Goal: Task Accomplishment & Management: Use online tool/utility

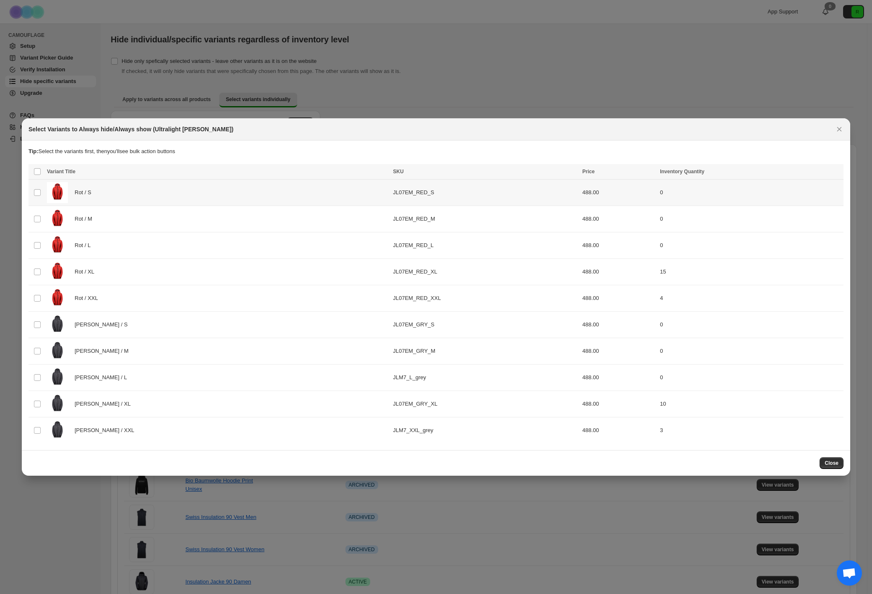
click at [45, 191] on td "Rot / S" at bounding box center [217, 192] width 346 height 26
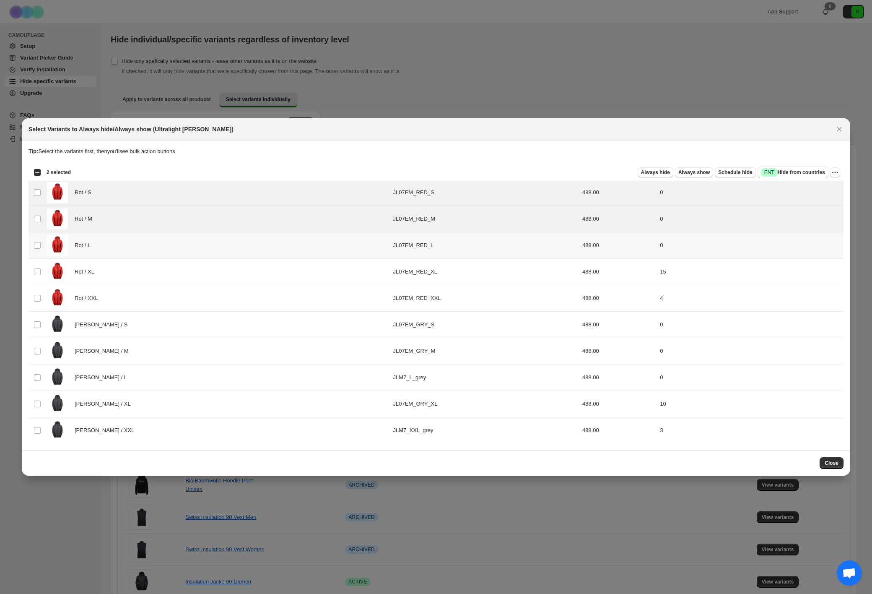
click at [37, 235] on td "Select product variant" at bounding box center [37, 245] width 16 height 26
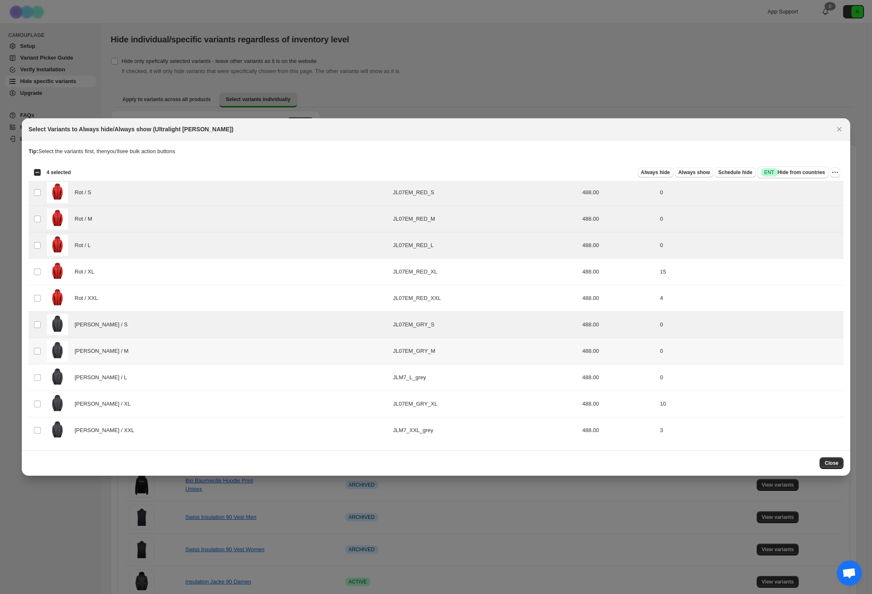
click at [35, 341] on td "Select product variant" at bounding box center [37, 351] width 16 height 26
click at [37, 373] on td "Select product variant" at bounding box center [37, 377] width 16 height 26
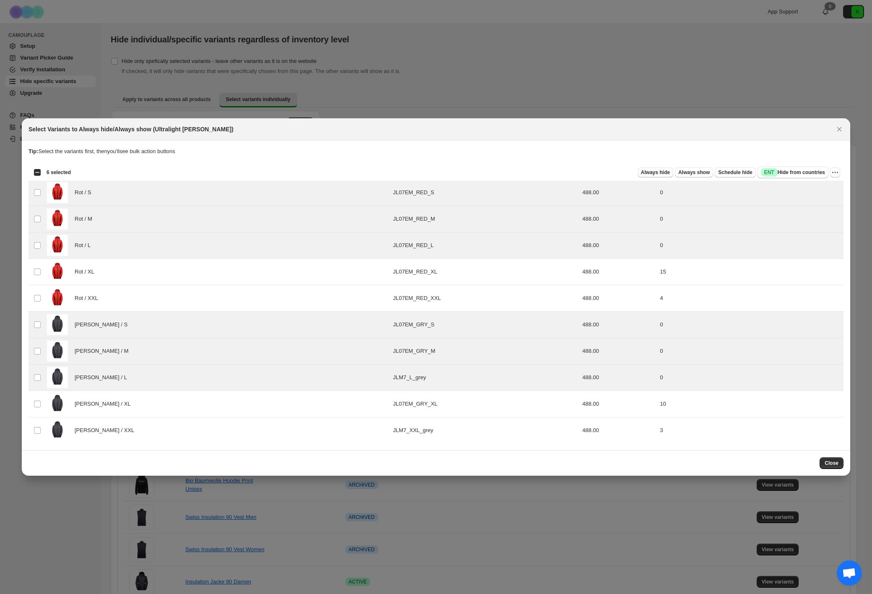
click at [652, 175] on span "Always hide" at bounding box center [655, 172] width 29 height 7
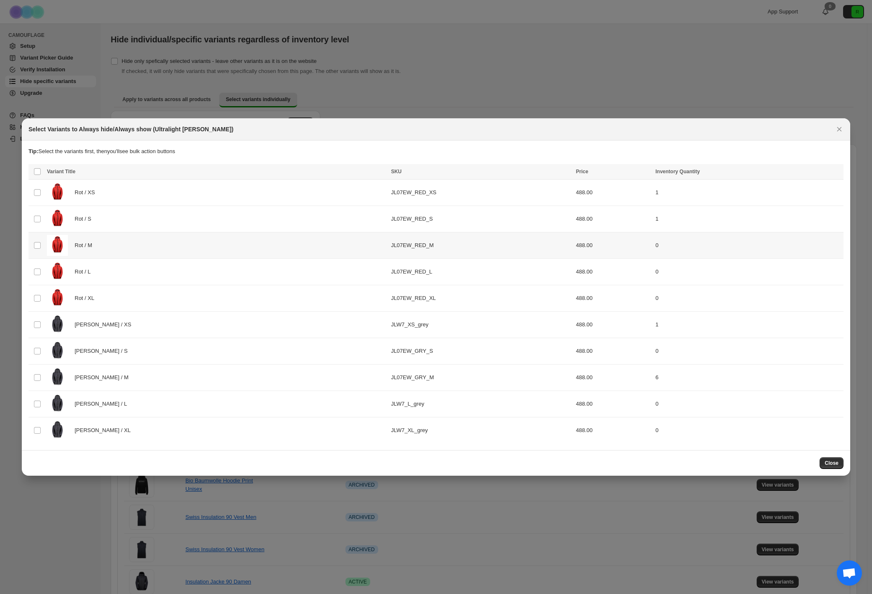
click at [165, 249] on div "Rot / M" at bounding box center [216, 245] width 339 height 21
click at [163, 277] on div "Rot / L" at bounding box center [216, 271] width 339 height 21
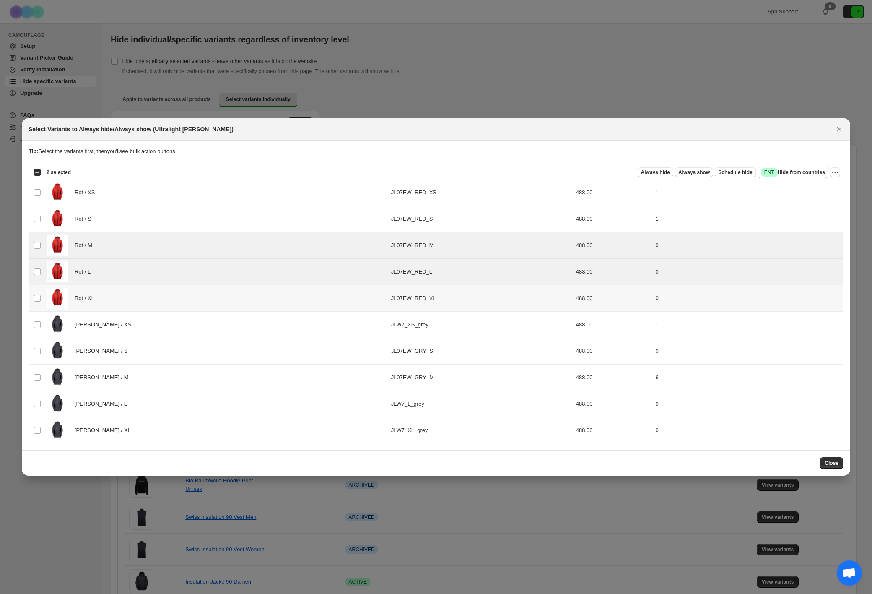
click at [161, 296] on div "Rot / XL" at bounding box center [216, 298] width 339 height 21
click at [155, 358] on div "Grau / S" at bounding box center [216, 350] width 339 height 21
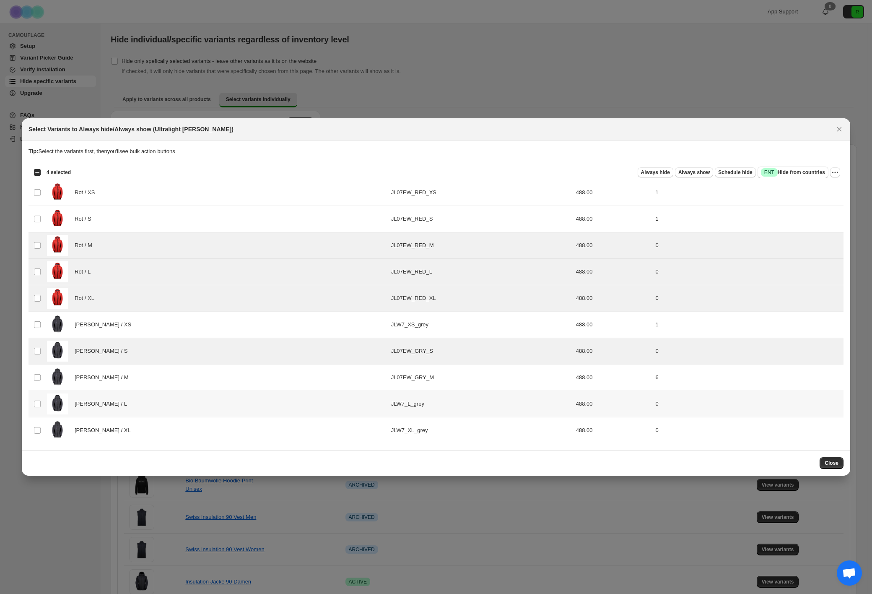
click at [154, 402] on div "Grau / L" at bounding box center [216, 403] width 339 height 21
click at [156, 425] on div "Grau / XL" at bounding box center [216, 430] width 339 height 21
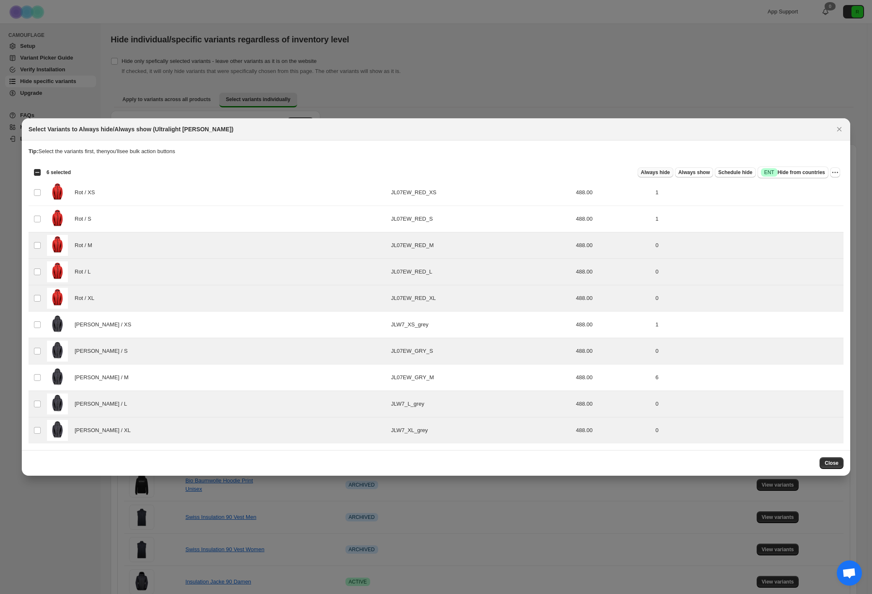
click at [664, 175] on span "Always hide" at bounding box center [655, 172] width 29 height 7
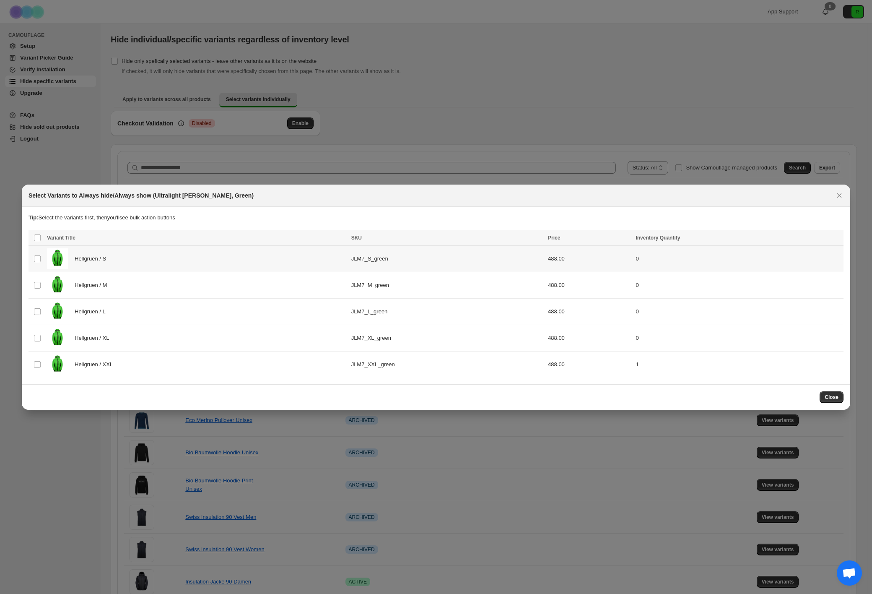
click at [231, 257] on div "Hellgruen / S" at bounding box center [196, 258] width 299 height 21
click at [231, 279] on div "Hellgruen / M" at bounding box center [196, 285] width 299 height 21
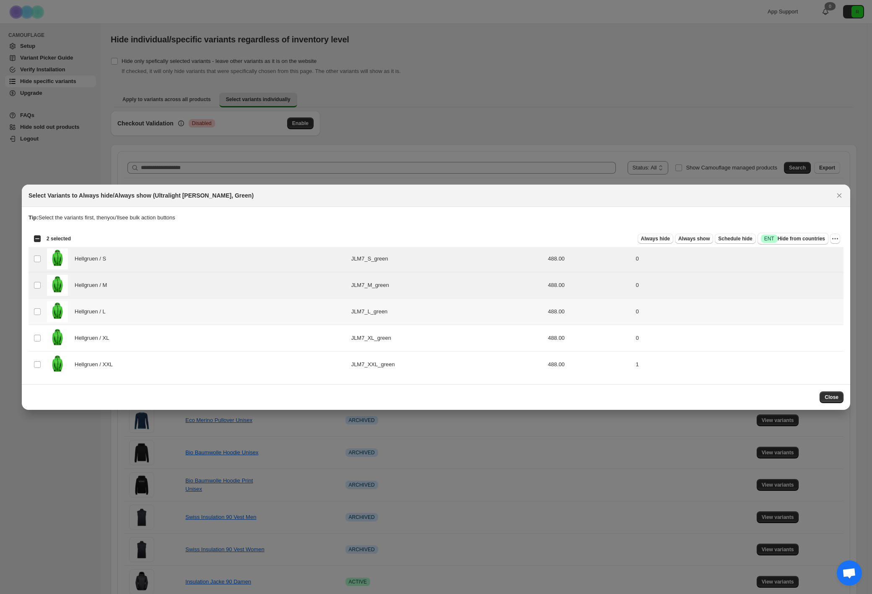
click at [224, 309] on div "Hellgruen / L" at bounding box center [196, 311] width 299 height 21
click at [227, 333] on div "Hellgruen / XL" at bounding box center [196, 337] width 299 height 21
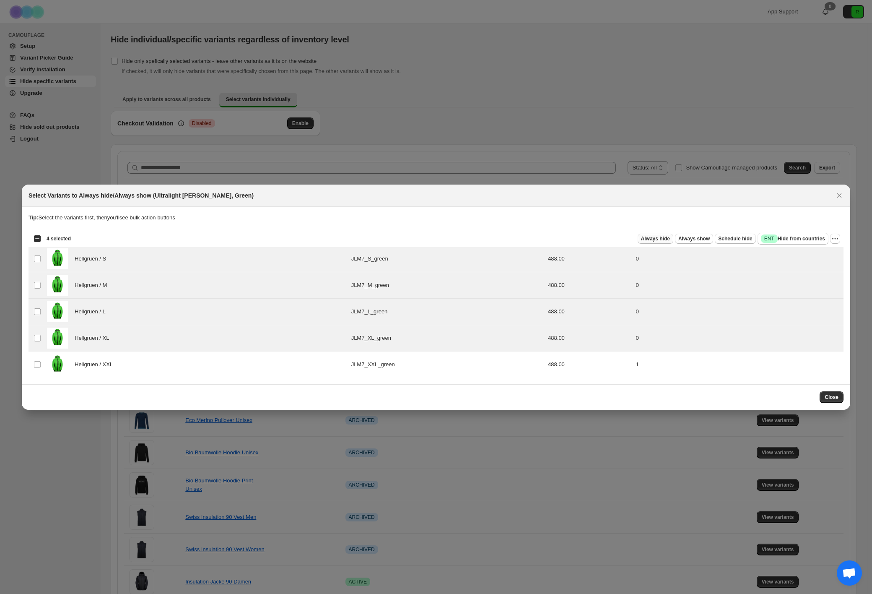
click at [647, 234] on button "Always hide" at bounding box center [656, 238] width 36 height 10
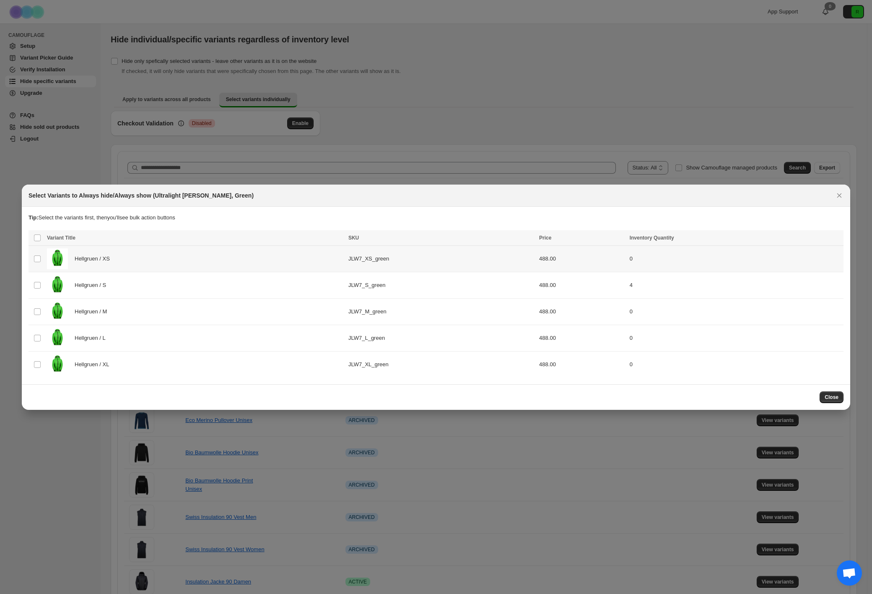
click at [205, 254] on div "Hellgruen / XS" at bounding box center [195, 258] width 296 height 21
click at [208, 307] on div "Hellgruen / M" at bounding box center [195, 311] width 296 height 21
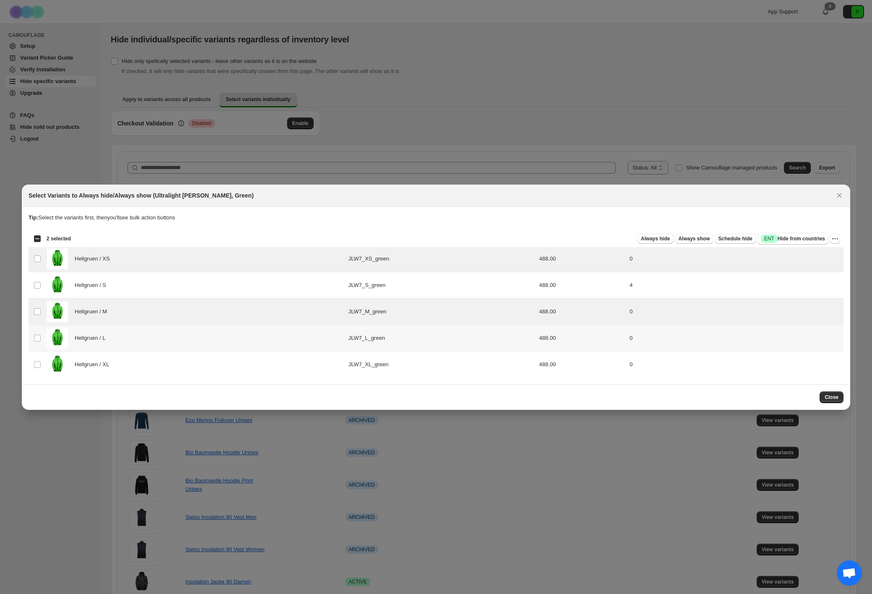
click at [202, 333] on div "Hellgruen / L" at bounding box center [195, 337] width 296 height 21
click at [195, 365] on div "Hellgruen / XL" at bounding box center [195, 364] width 296 height 21
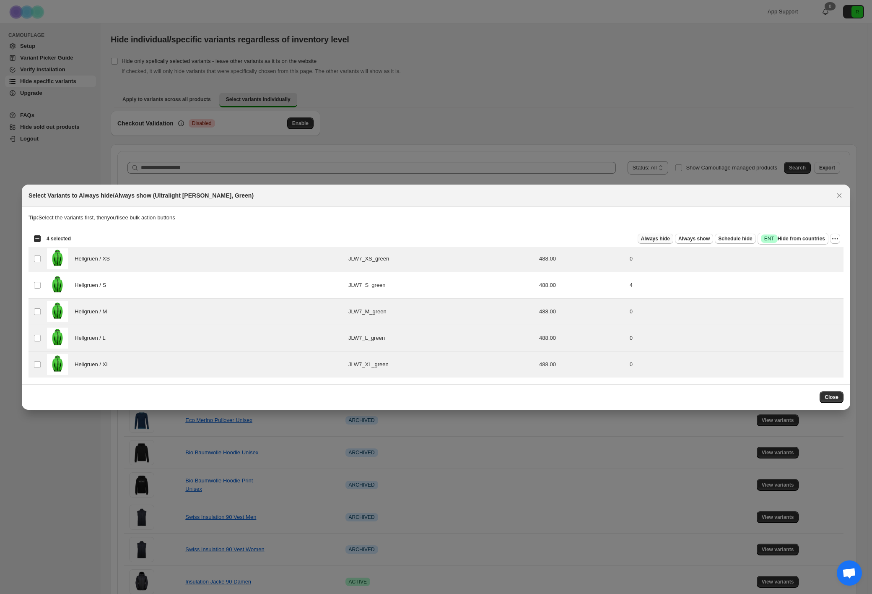
click at [659, 241] on span "Always hide" at bounding box center [655, 238] width 29 height 7
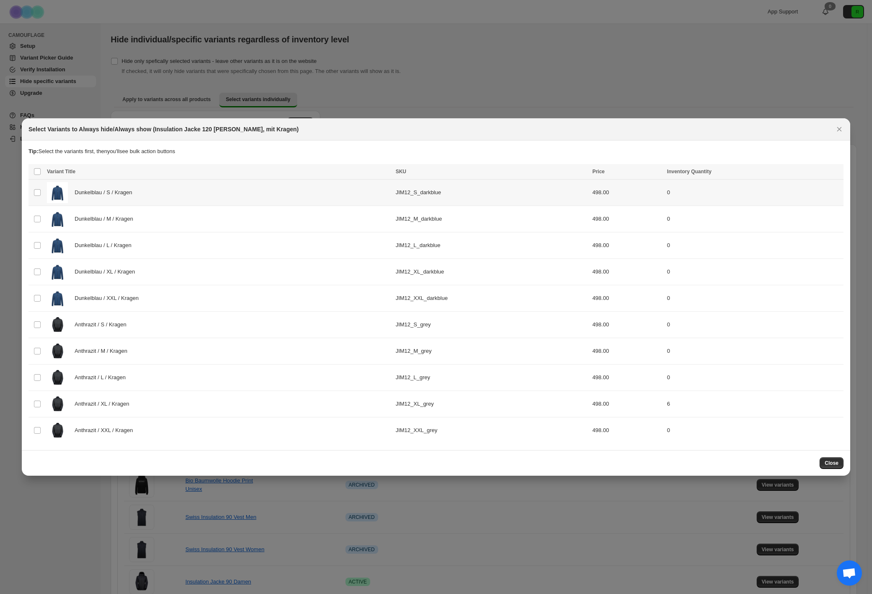
click at [171, 199] on div "Dunkelblau / S / Kragen" at bounding box center [219, 192] width 344 height 21
click at [173, 220] on div "Dunkelblau / M / Kragen" at bounding box center [219, 218] width 344 height 21
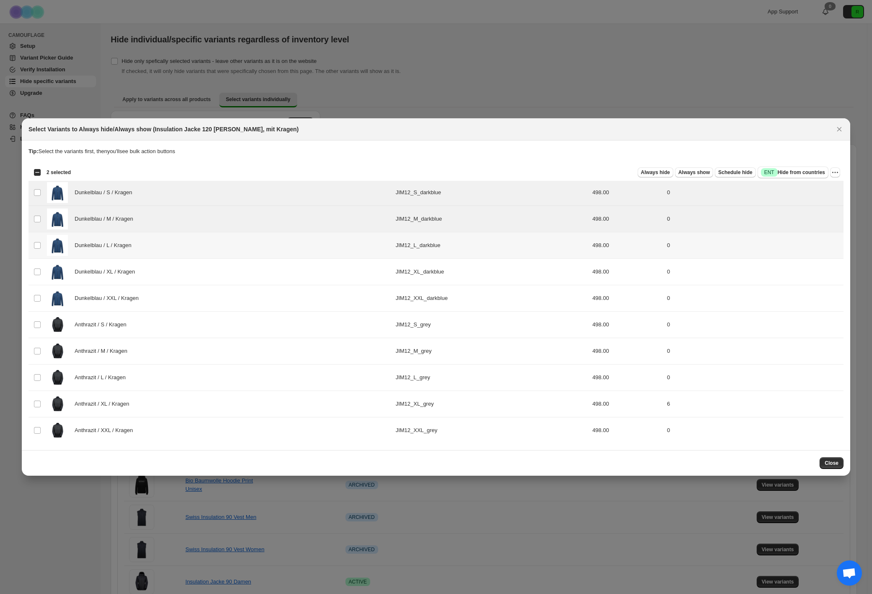
click at [171, 249] on div "Dunkelblau / L / Kragen" at bounding box center [219, 245] width 344 height 21
click at [168, 272] on div "Dunkelblau / XL / Kragen" at bounding box center [219, 271] width 344 height 21
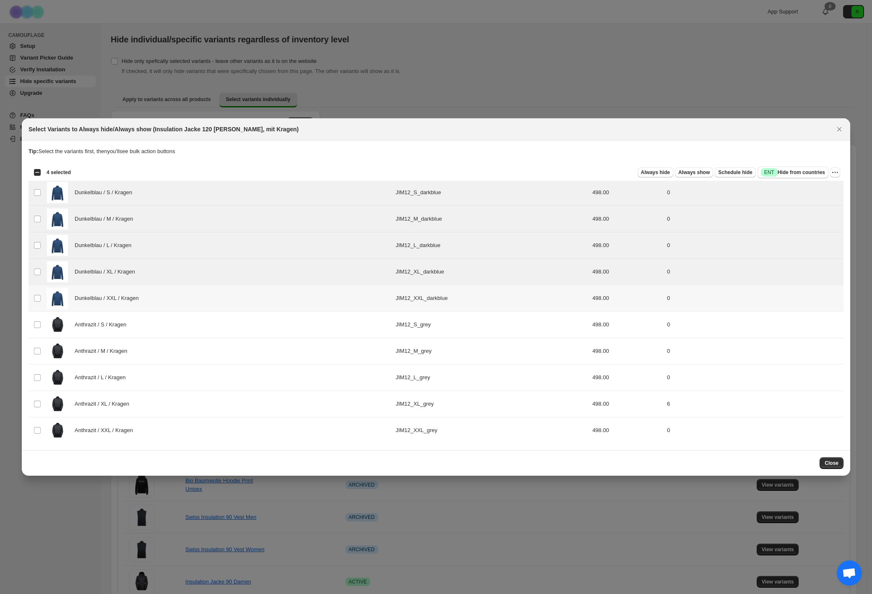
click at [174, 301] on div "Dunkelblau / XXL / Kragen" at bounding box center [219, 298] width 344 height 21
click at [177, 325] on div "Anthrazit / S / Kragen" at bounding box center [219, 324] width 344 height 21
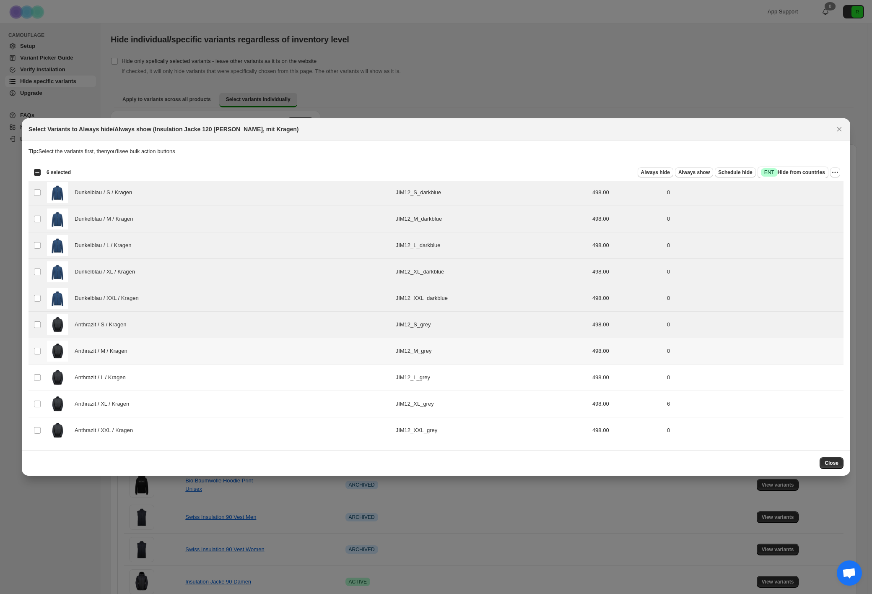
click at [178, 345] on div "Anthrazit / M / Kragen" at bounding box center [219, 350] width 344 height 21
click at [176, 372] on div "Anthrazit / L / Kragen" at bounding box center [219, 377] width 344 height 21
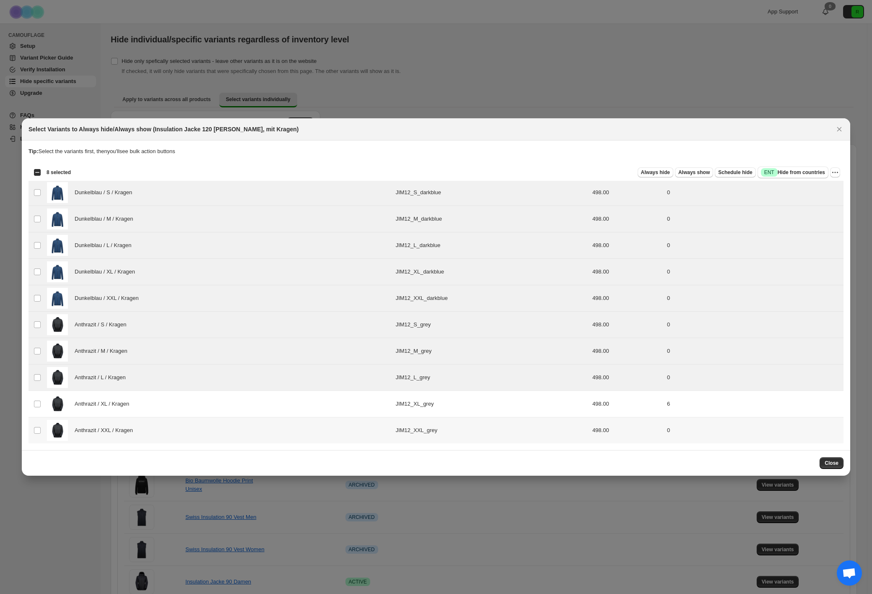
click at [174, 429] on div "Anthrazit / XXL / Kragen" at bounding box center [219, 430] width 344 height 21
click at [649, 171] on span "Always hide" at bounding box center [655, 172] width 29 height 7
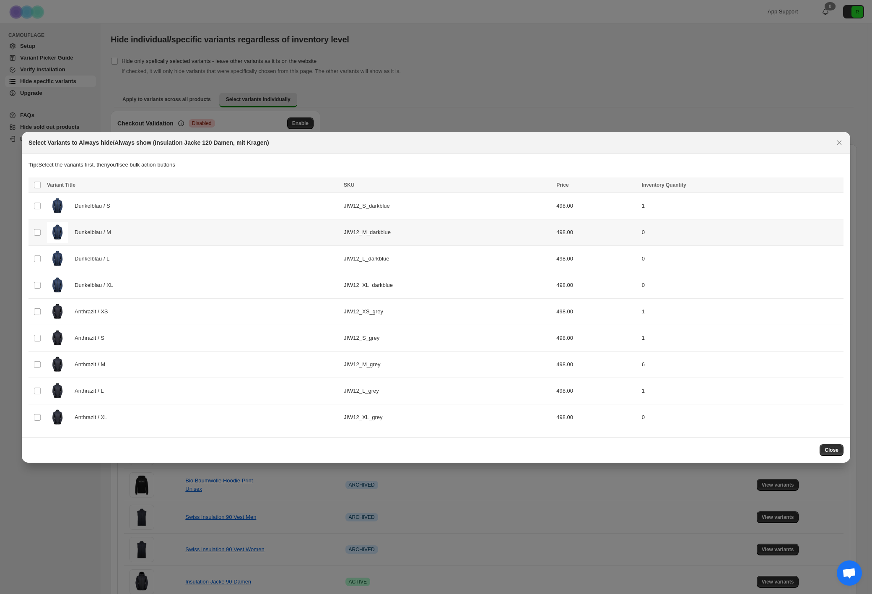
click at [200, 228] on div "Dunkelblau / M" at bounding box center [193, 232] width 292 height 21
click at [193, 256] on div "Dunkelblau / L" at bounding box center [193, 258] width 292 height 21
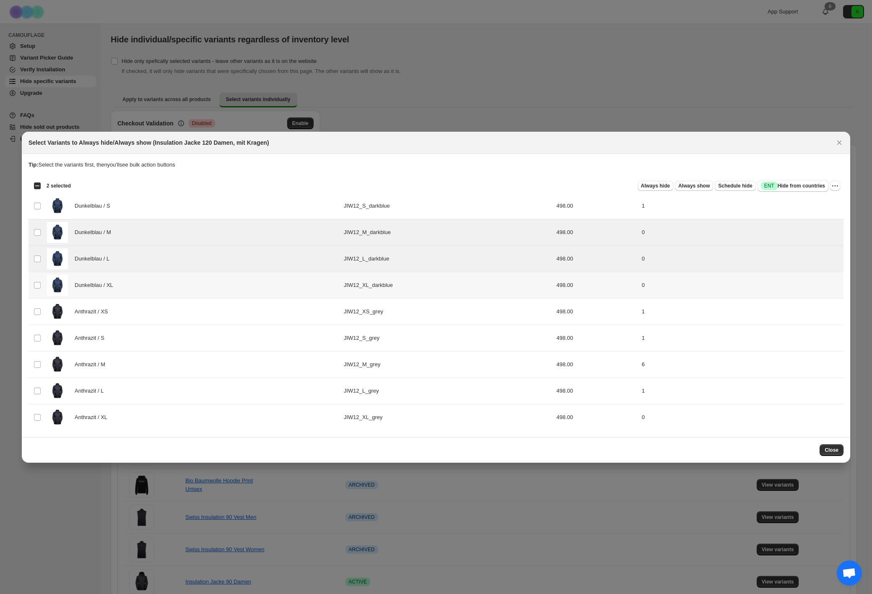
click at [192, 284] on div "Dunkelblau / XL" at bounding box center [193, 285] width 292 height 21
click at [192, 427] on div "Anthrazit / XL" at bounding box center [193, 417] width 292 height 21
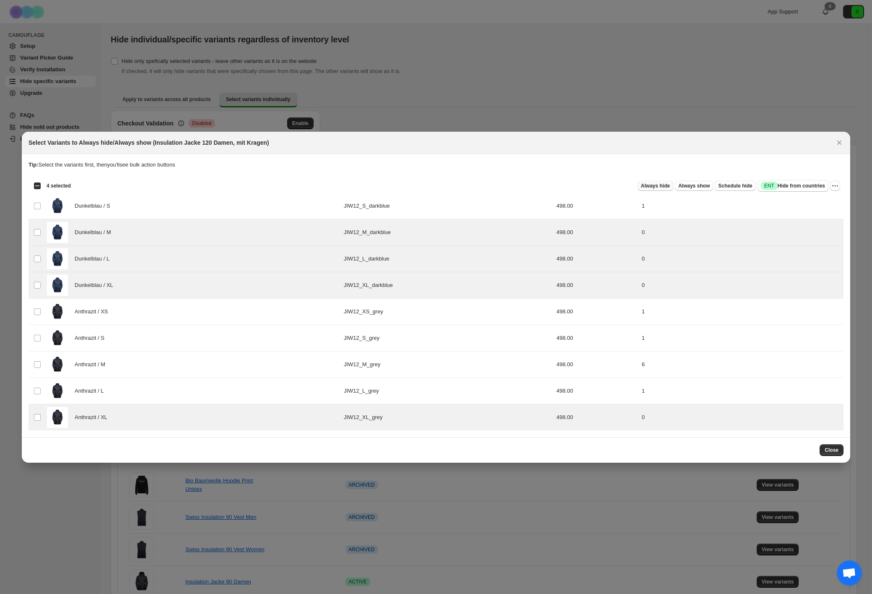
click at [653, 187] on span "Always hide" at bounding box center [655, 185] width 29 height 7
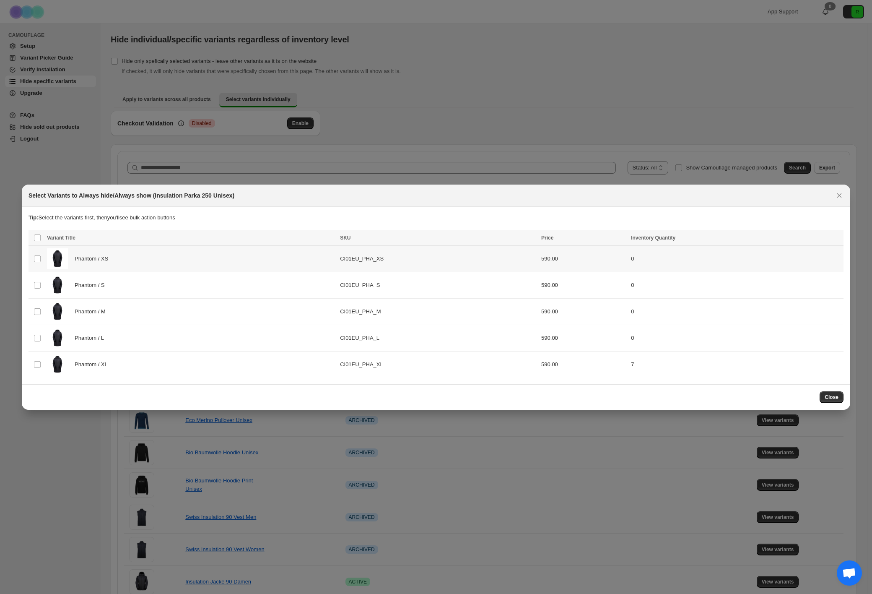
click at [330, 269] on div "Phantom / XS" at bounding box center [191, 258] width 288 height 21
click at [329, 297] on td "Phantom / S" at bounding box center [190, 285] width 293 height 26
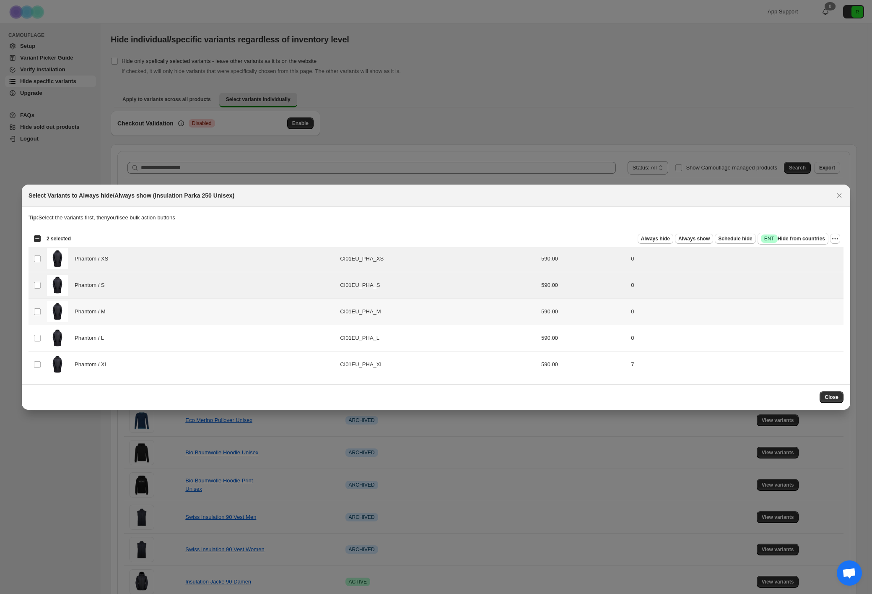
click at [333, 322] on td "Phantom / M" at bounding box center [190, 311] width 293 height 26
click at [337, 345] on td "CI01EU_PHA_L" at bounding box center [437, 337] width 201 height 26
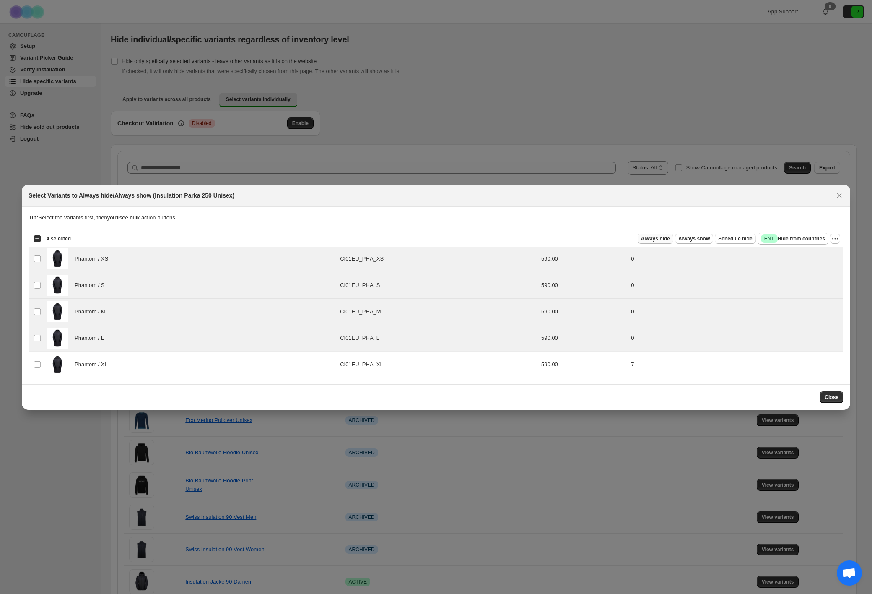
click at [666, 239] on span "Always hide" at bounding box center [655, 238] width 29 height 7
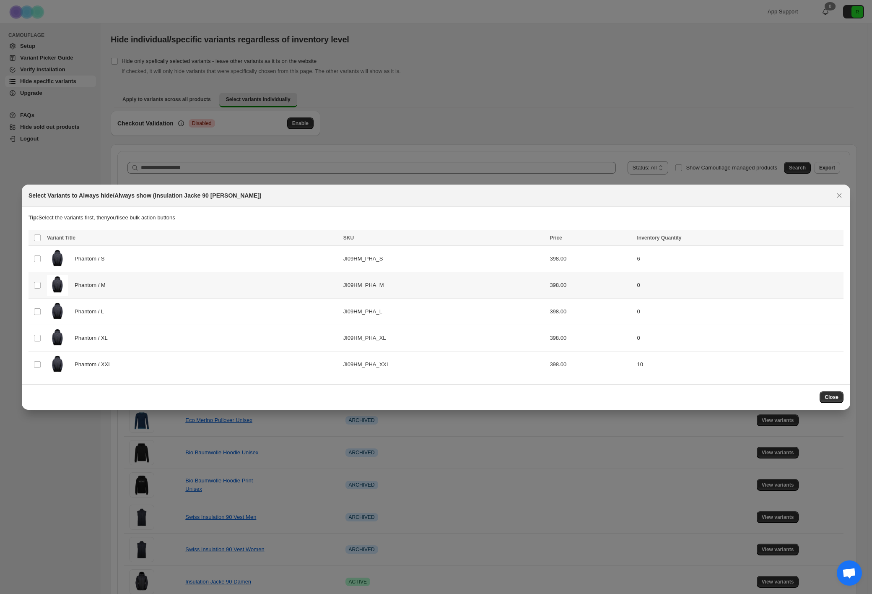
click at [290, 280] on div "Phantom / M" at bounding box center [192, 285] width 291 height 21
click at [285, 303] on div "Phantom / L" at bounding box center [192, 311] width 291 height 21
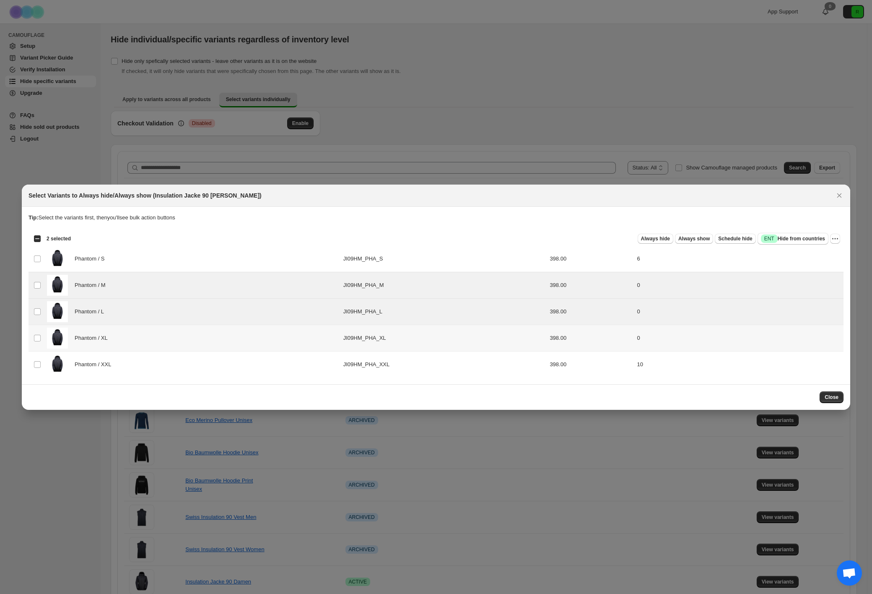
click at [286, 346] on div "Phantom / XL" at bounding box center [192, 337] width 291 height 21
click at [650, 237] on span "Always hide" at bounding box center [655, 238] width 29 height 7
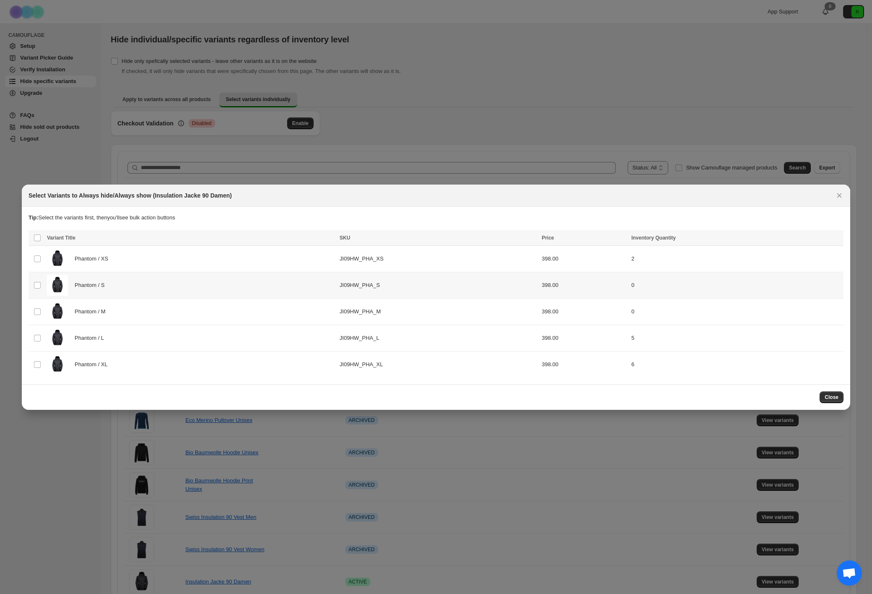
click at [264, 290] on div "Phantom / S" at bounding box center [191, 285] width 288 height 21
click at [259, 318] on div "Phantom / M" at bounding box center [191, 311] width 288 height 21
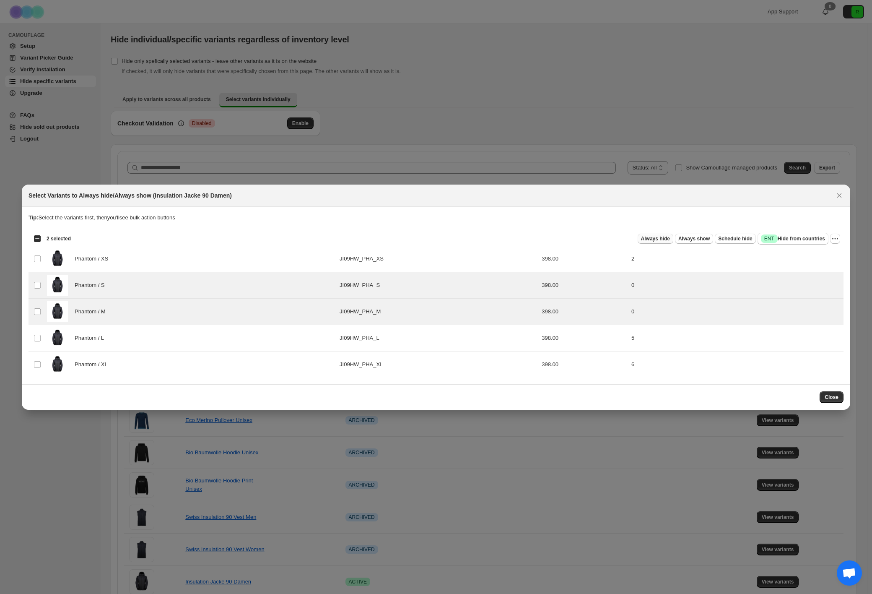
click at [650, 233] on button "Always hide" at bounding box center [656, 238] width 36 height 10
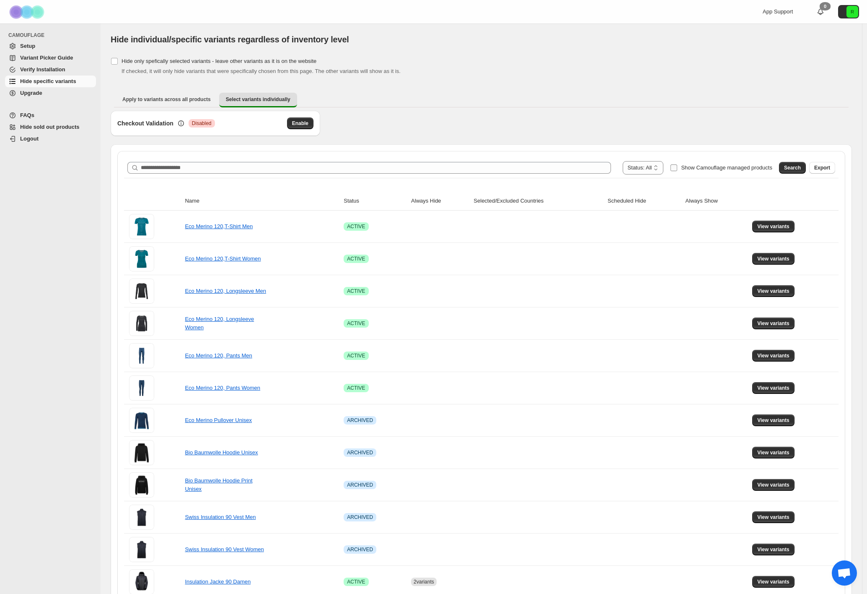
click at [722, 168] on span "Show Camouflage managed products" at bounding box center [726, 167] width 91 height 6
